Goal: Task Accomplishment & Management: Manage account settings

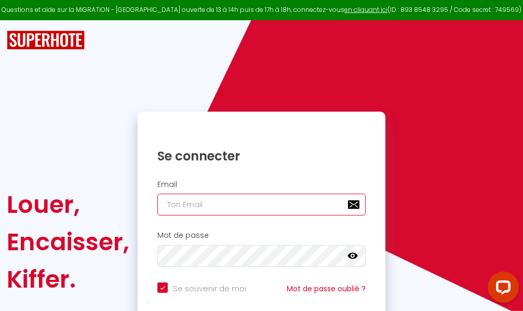
click at [229, 201] on input "email" at bounding box center [261, 205] width 208 height 22
type input "m"
checkbox input "true"
type input "ma"
checkbox input "true"
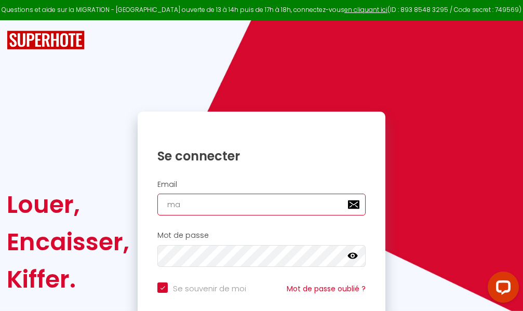
type input "mar"
checkbox input "true"
type input "marc"
checkbox input "true"
type input "marcd"
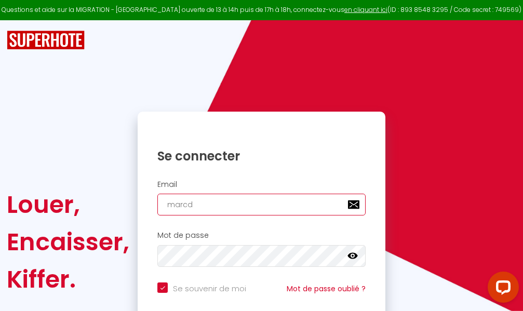
checkbox input "true"
type input "marcdp"
checkbox input "true"
type input "marcdpo"
checkbox input "true"
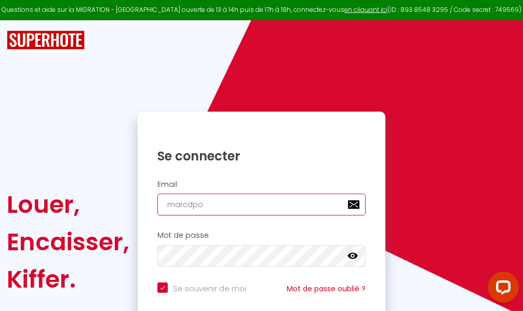
type input "marcdpoz"
checkbox input "true"
type input "marcdpoz."
checkbox input "true"
type input "marcdpoz.l"
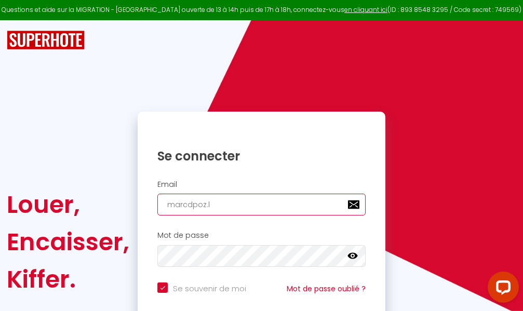
checkbox input "true"
type input "marcdpoz.lo"
checkbox input "true"
type input "marcdpoz.loc"
checkbox input "true"
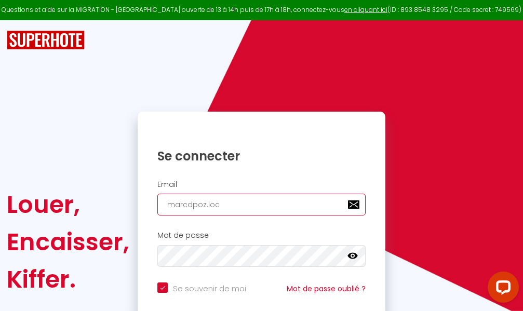
type input "marcdpoz.loca"
checkbox input "true"
type input "marcdpoz.locat"
checkbox input "true"
type input "marcdpoz.locati"
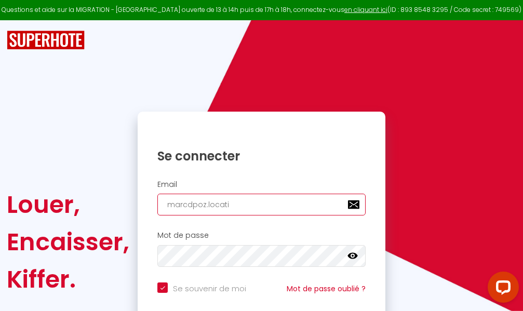
checkbox input "true"
type input "marcdpoz.locatio"
checkbox input "true"
type input "marcdpoz.location"
checkbox input "true"
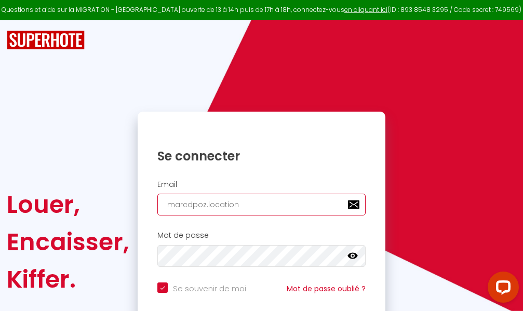
type input "marcdpoz.location@"
checkbox input "true"
type input "marcdpoz.location@g"
checkbox input "true"
type input "marcdpoz.location@gm"
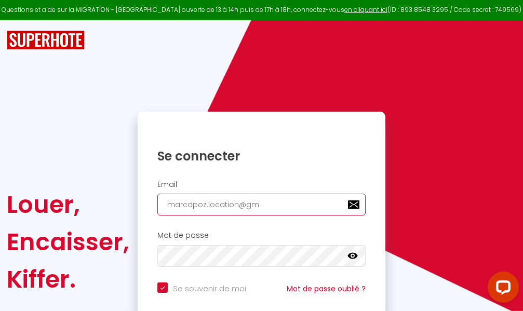
checkbox input "true"
type input "marcdpoz.location@gma"
checkbox input "true"
type input "marcdpoz.location@gmai"
checkbox input "true"
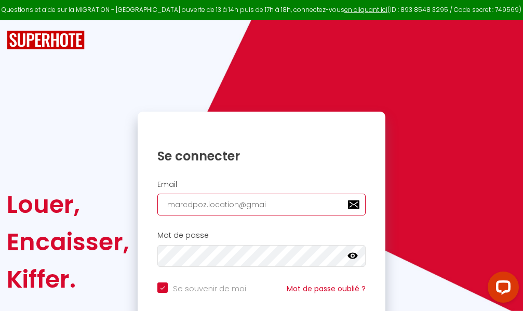
type input "[EMAIL_ADDRESS]"
checkbox input "true"
type input "[EMAIL_ADDRESS]."
checkbox input "true"
type input "marcdpoz.location@gmail.c"
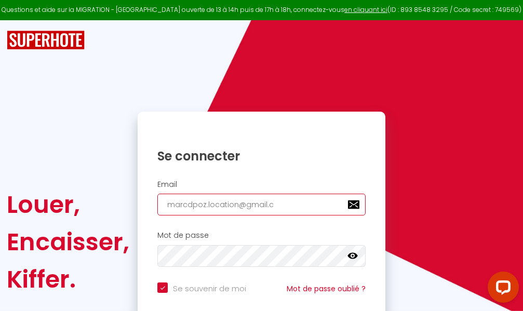
checkbox input "true"
type input "[EMAIL_ADDRESS][DOMAIN_NAME]"
checkbox input "true"
type input "[EMAIL_ADDRESS][DOMAIN_NAME]"
checkbox input "true"
